Goal: Information Seeking & Learning: Find specific fact

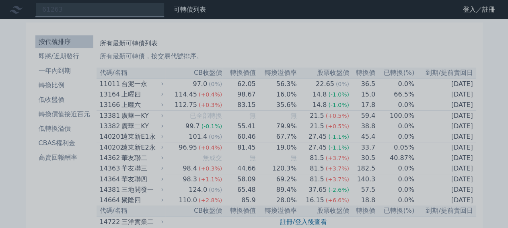
drag, startPoint x: 0, startPoint y: 0, endPoint x: 53, endPoint y: 12, distance: 54.4
click at [54, 12] on div at bounding box center [254, 114] width 508 height 228
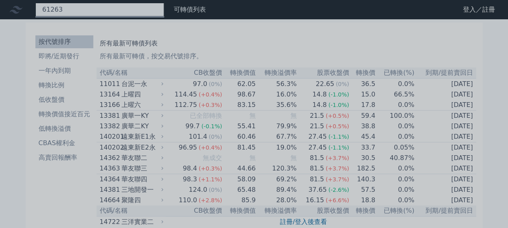
click at [60, 6] on input "61263" at bounding box center [99, 10] width 129 height 14
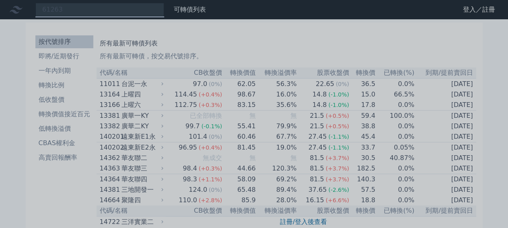
click at [61, 6] on div at bounding box center [254, 114] width 508 height 228
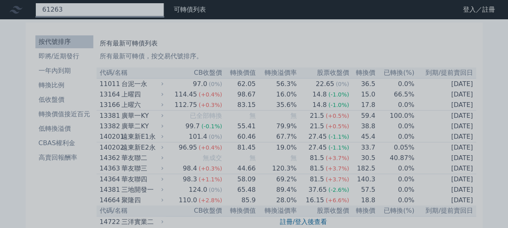
click at [61, 6] on input "61263" at bounding box center [99, 10] width 129 height 14
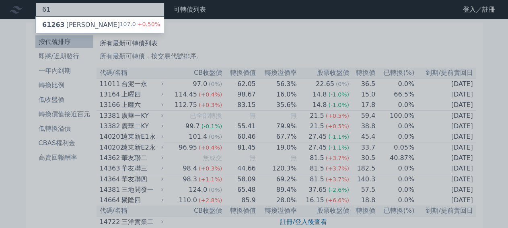
type input "6"
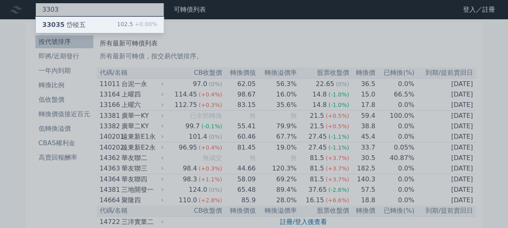
type input "3303"
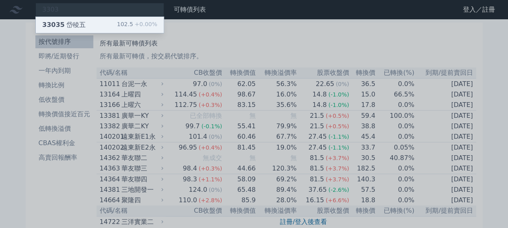
click at [62, 23] on div "33035 岱稜五" at bounding box center [63, 25] width 43 height 10
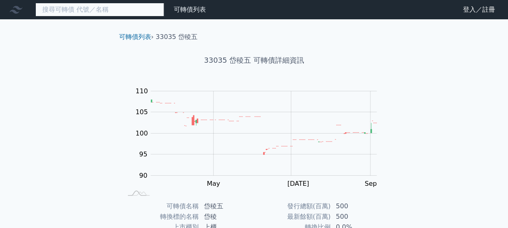
click at [107, 10] on input at bounding box center [99, 10] width 129 height 14
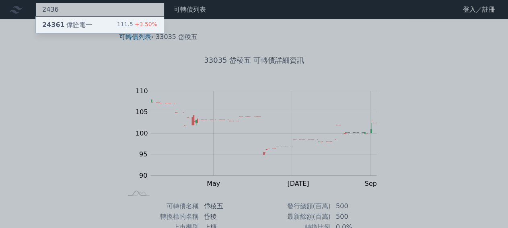
type input "2436"
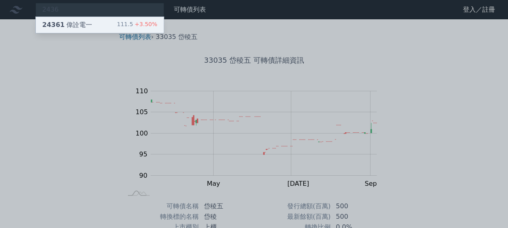
click at [85, 19] on div "24361 偉詮電一 111.5 +3.50%" at bounding box center [100, 25] width 128 height 16
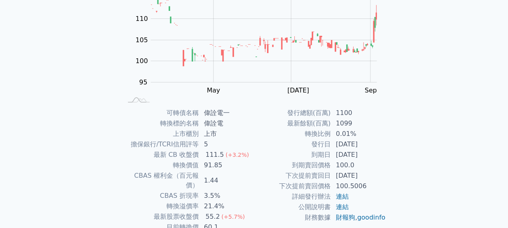
scroll to position [140, 0]
